Goal: Check status: Check status

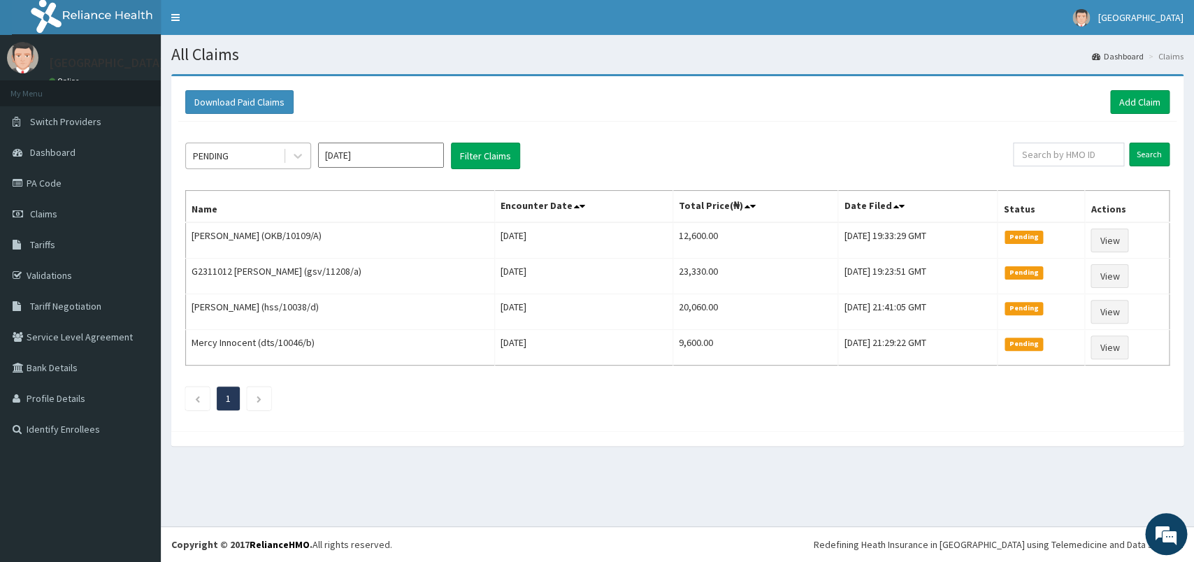
click at [270, 151] on div "PENDING" at bounding box center [234, 156] width 97 height 22
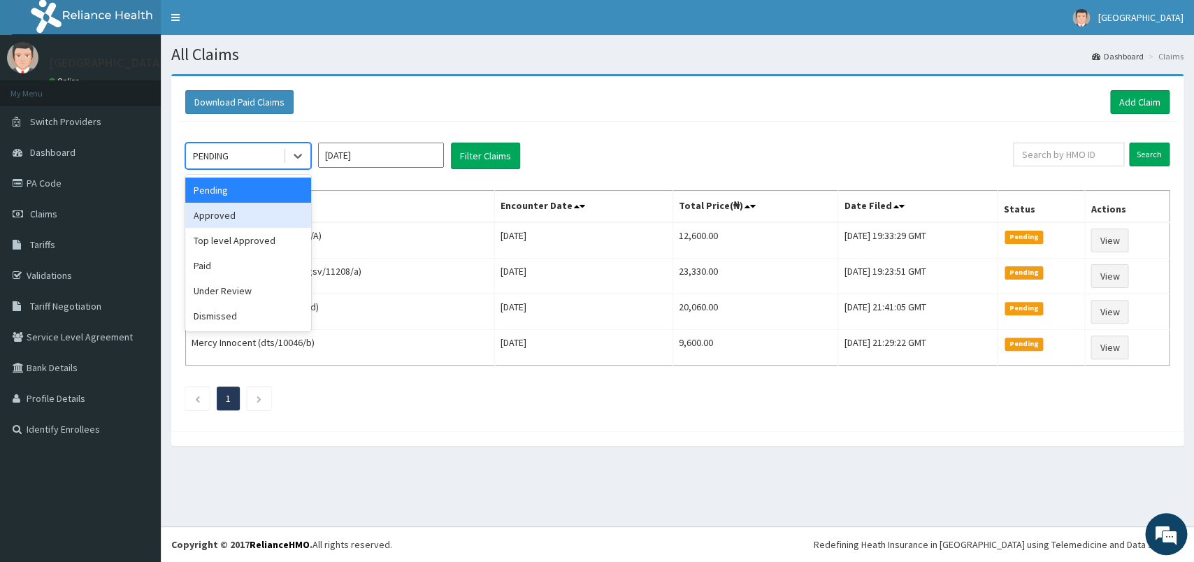
click at [252, 224] on div "Approved" at bounding box center [248, 215] width 126 height 25
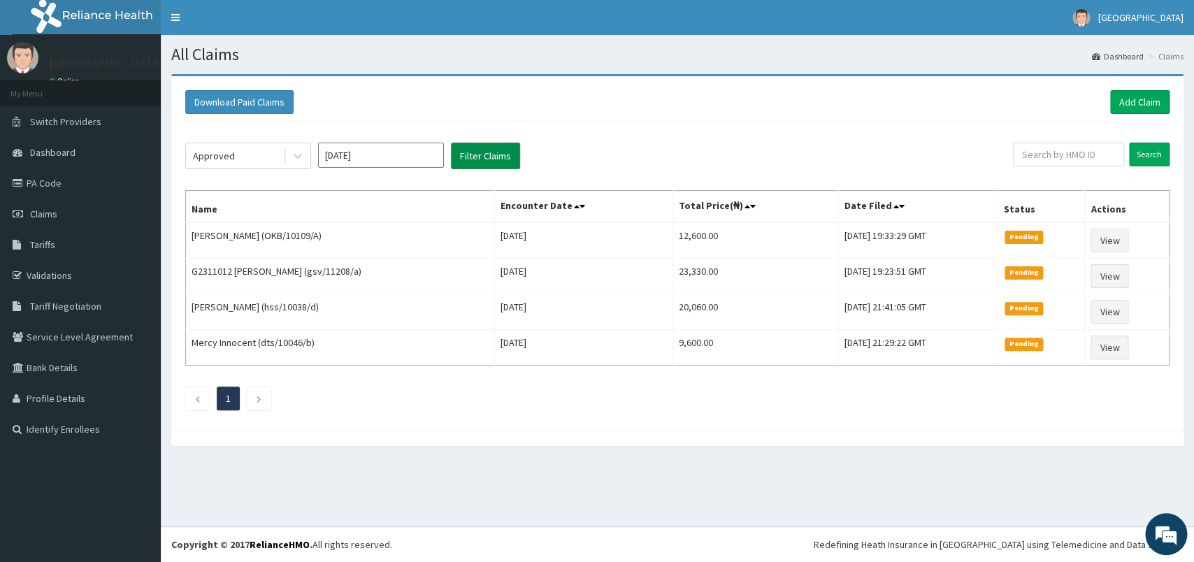
click at [469, 162] on button "Filter Claims" at bounding box center [485, 156] width 69 height 27
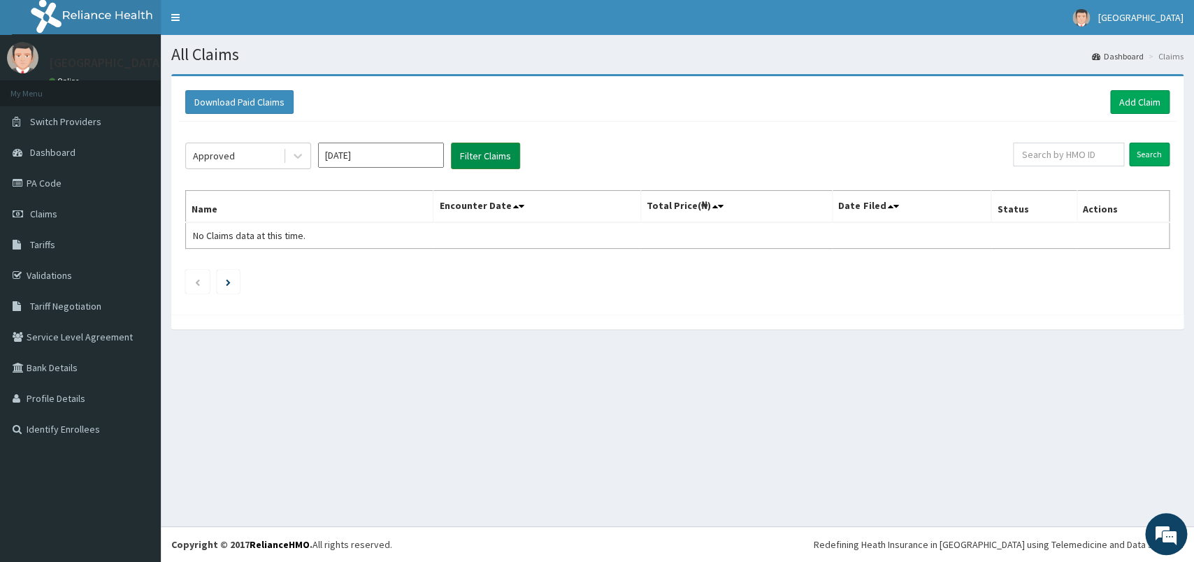
click at [506, 150] on button "Filter Claims" at bounding box center [485, 156] width 69 height 27
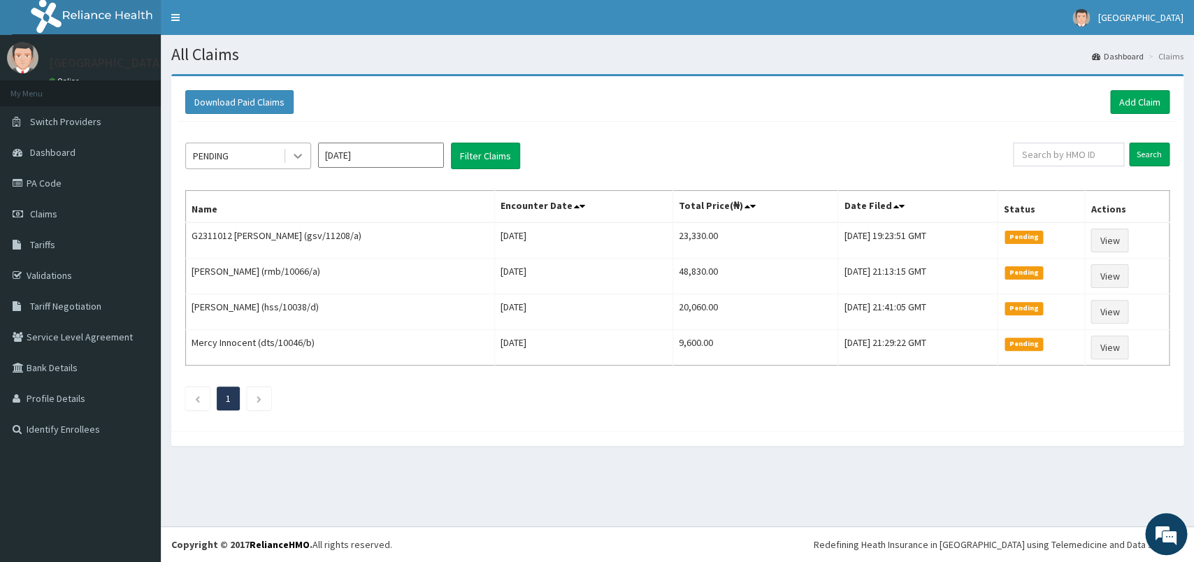
click at [290, 156] on div at bounding box center [297, 155] width 25 height 25
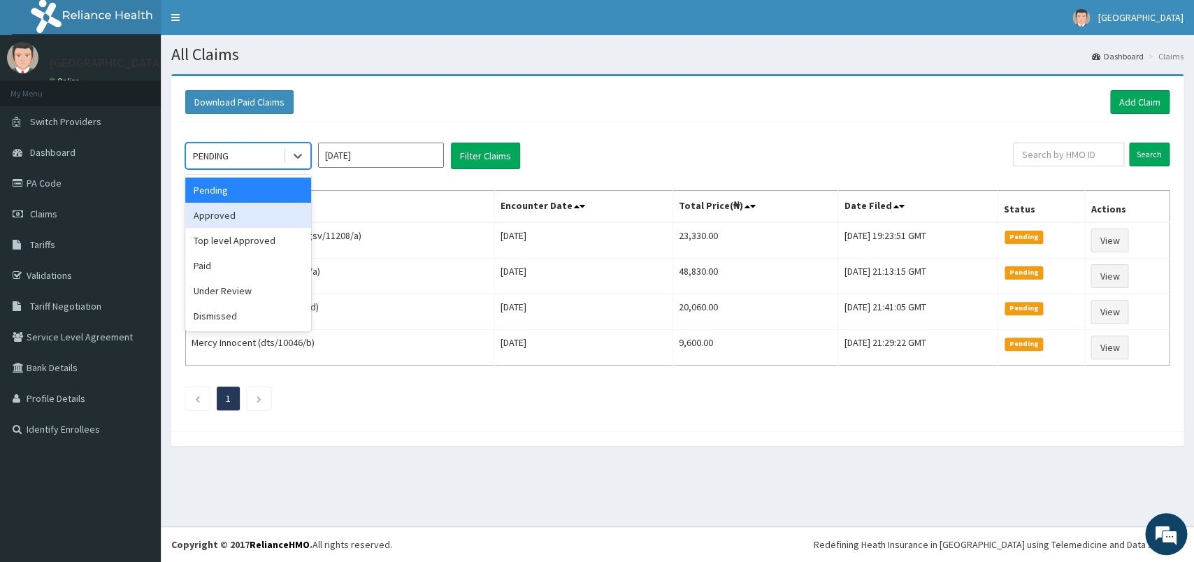
click at [258, 222] on div "Approved" at bounding box center [248, 215] width 126 height 25
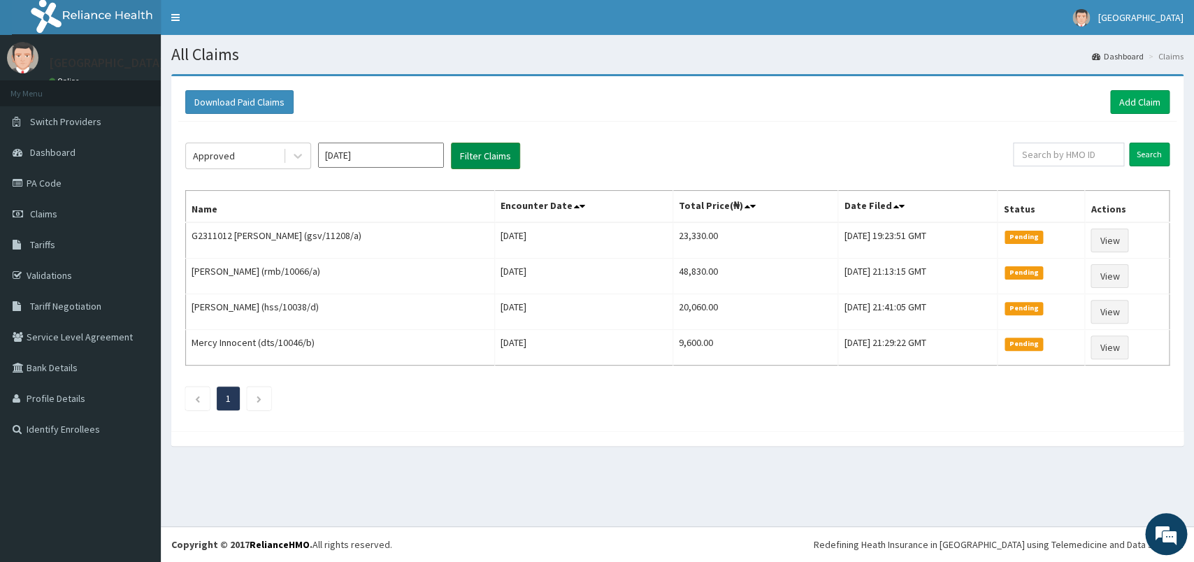
click at [492, 161] on button "Filter Claims" at bounding box center [485, 156] width 69 height 27
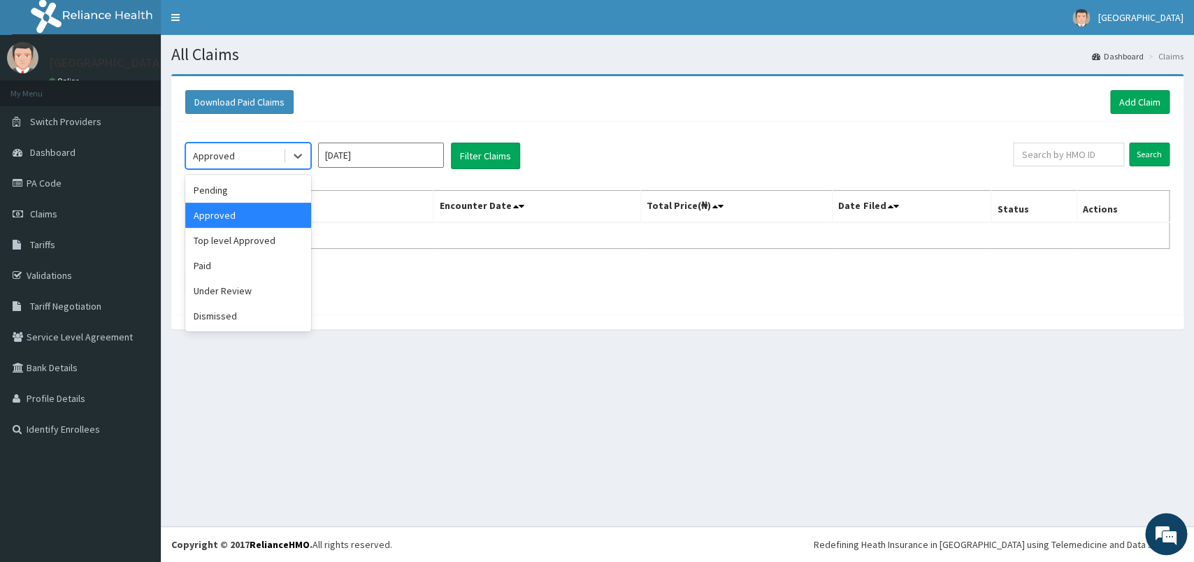
click at [282, 157] on div "Approved" at bounding box center [234, 156] width 97 height 22
click at [276, 244] on div "Top level Approved" at bounding box center [248, 240] width 126 height 25
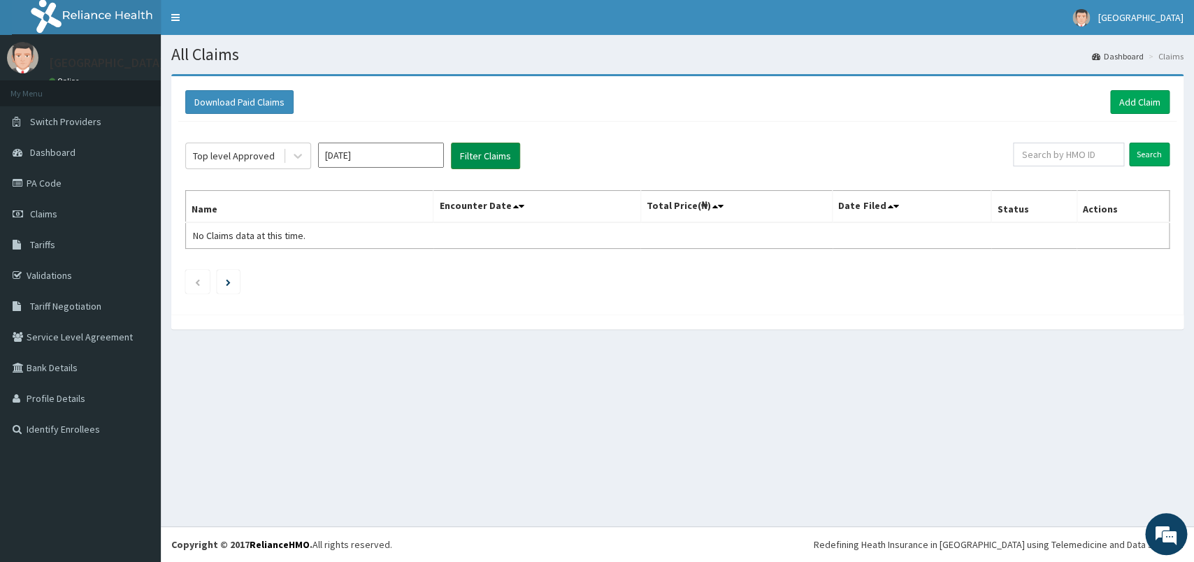
click at [489, 161] on button "Filter Claims" at bounding box center [485, 156] width 69 height 27
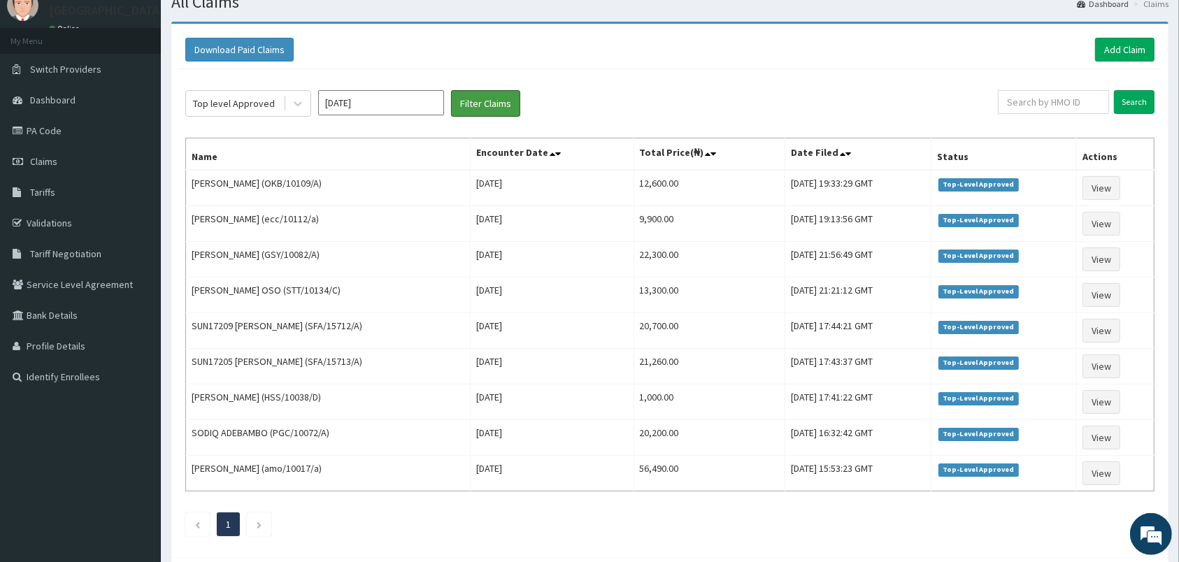
scroll to position [51, 0]
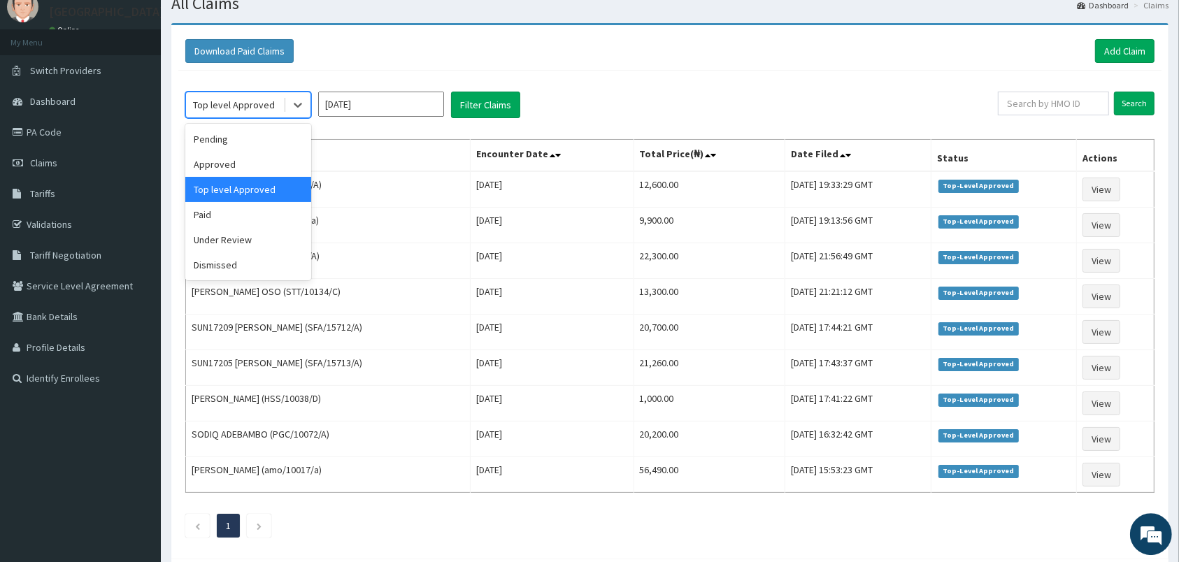
click at [255, 102] on div "Top level Approved" at bounding box center [234, 105] width 82 height 14
click at [275, 242] on div "Under Review" at bounding box center [248, 239] width 126 height 25
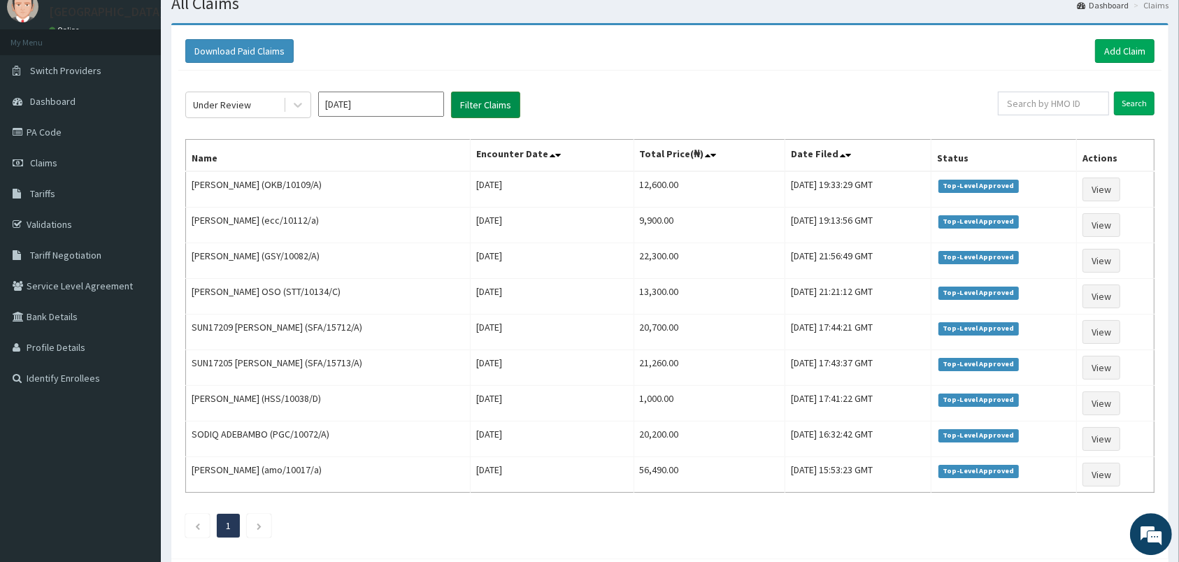
click at [509, 109] on button "Filter Claims" at bounding box center [485, 105] width 69 height 27
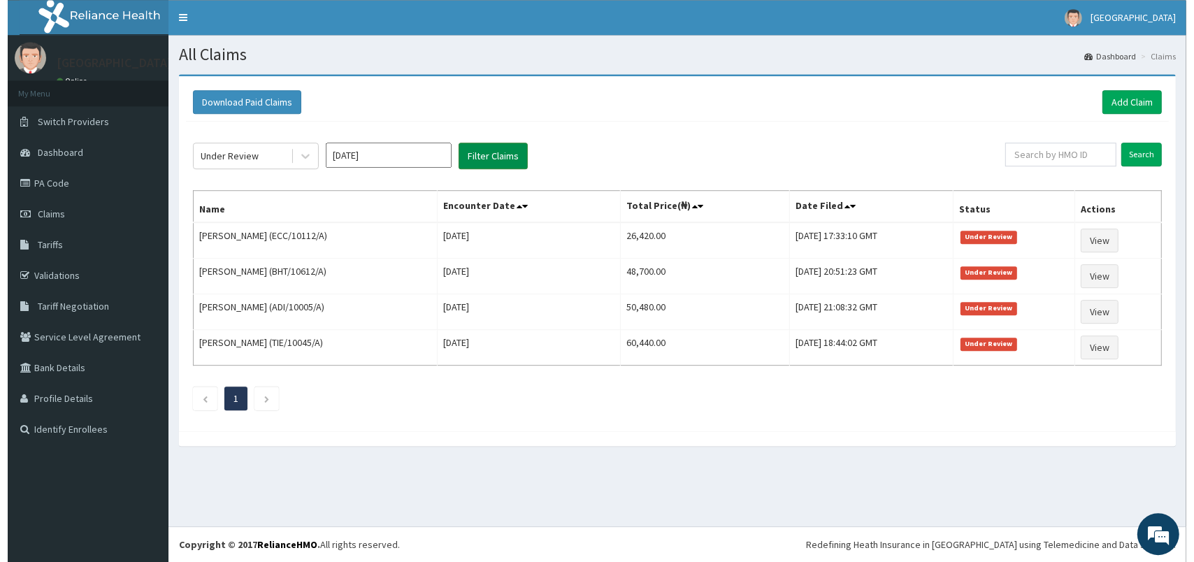
scroll to position [0, 0]
